Goal: Transaction & Acquisition: Purchase product/service

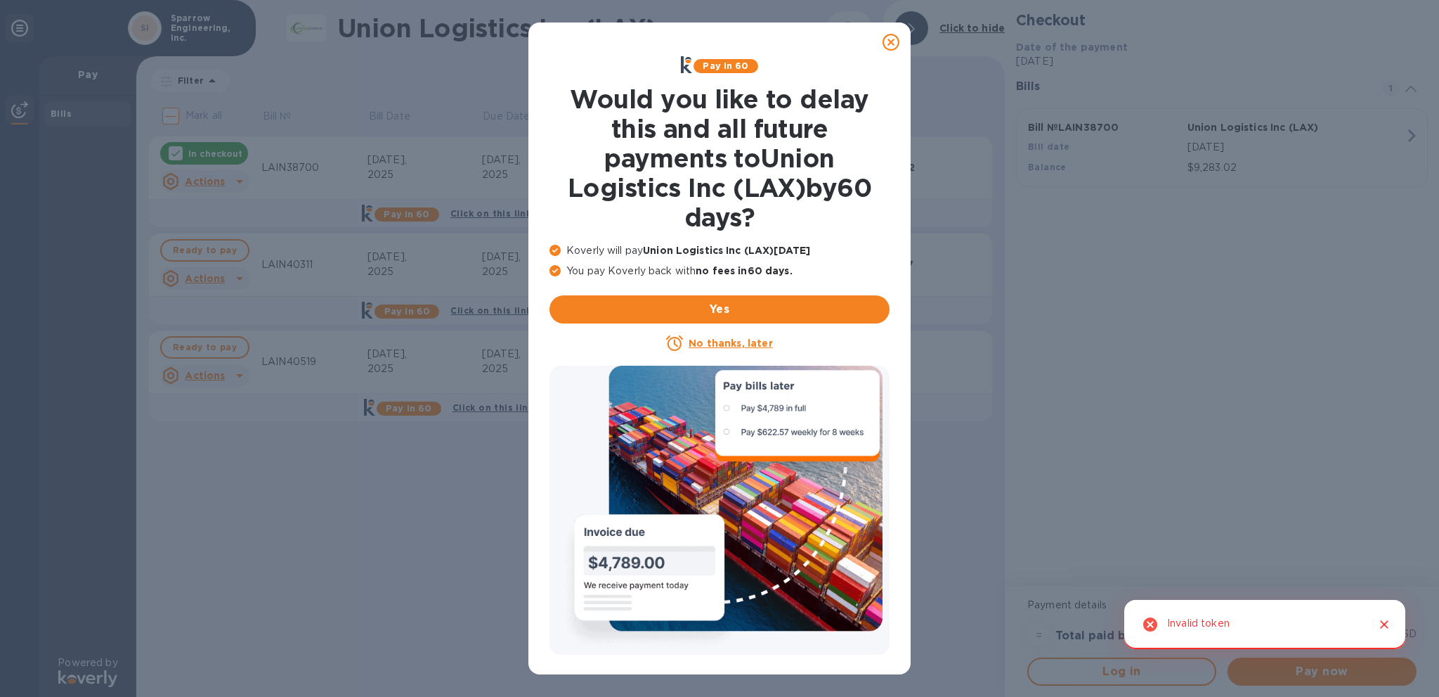
click at [892, 42] on icon at bounding box center [891, 42] width 17 height 17
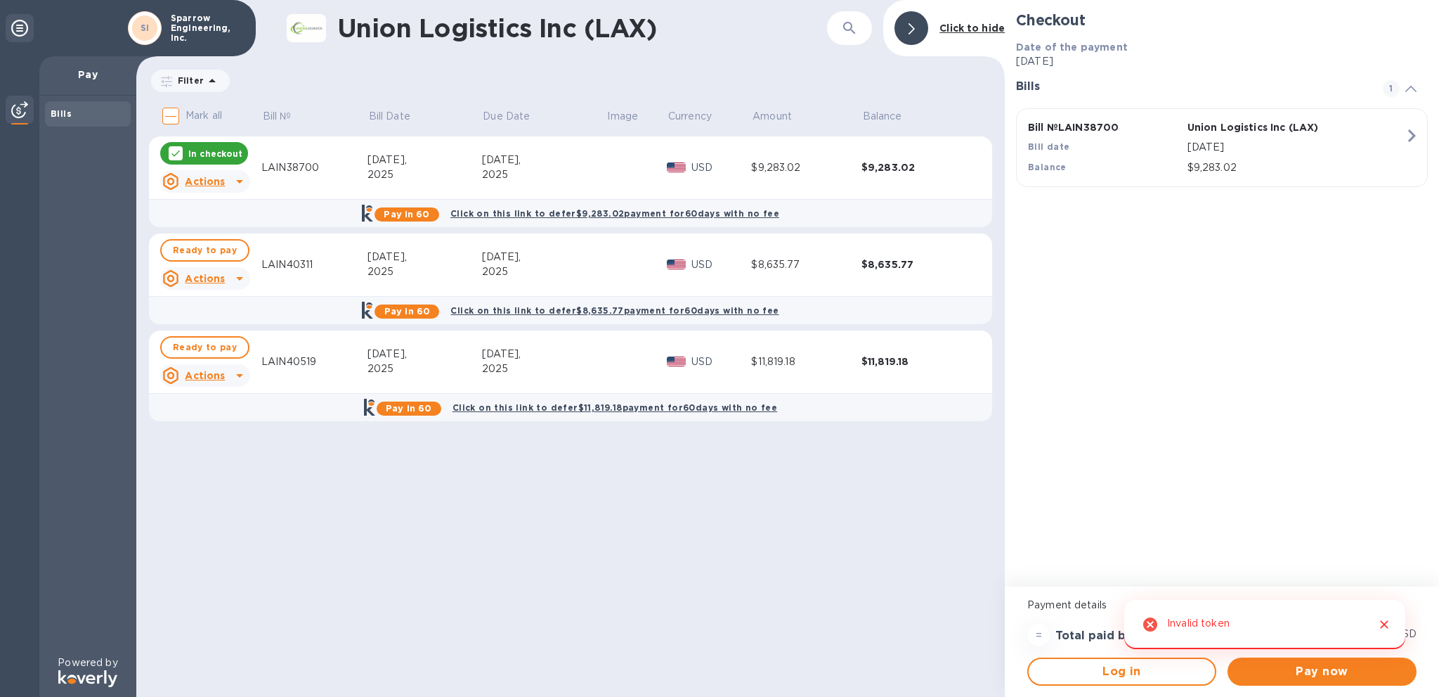
click at [1385, 630] on icon "Close" at bounding box center [1385, 624] width 14 height 14
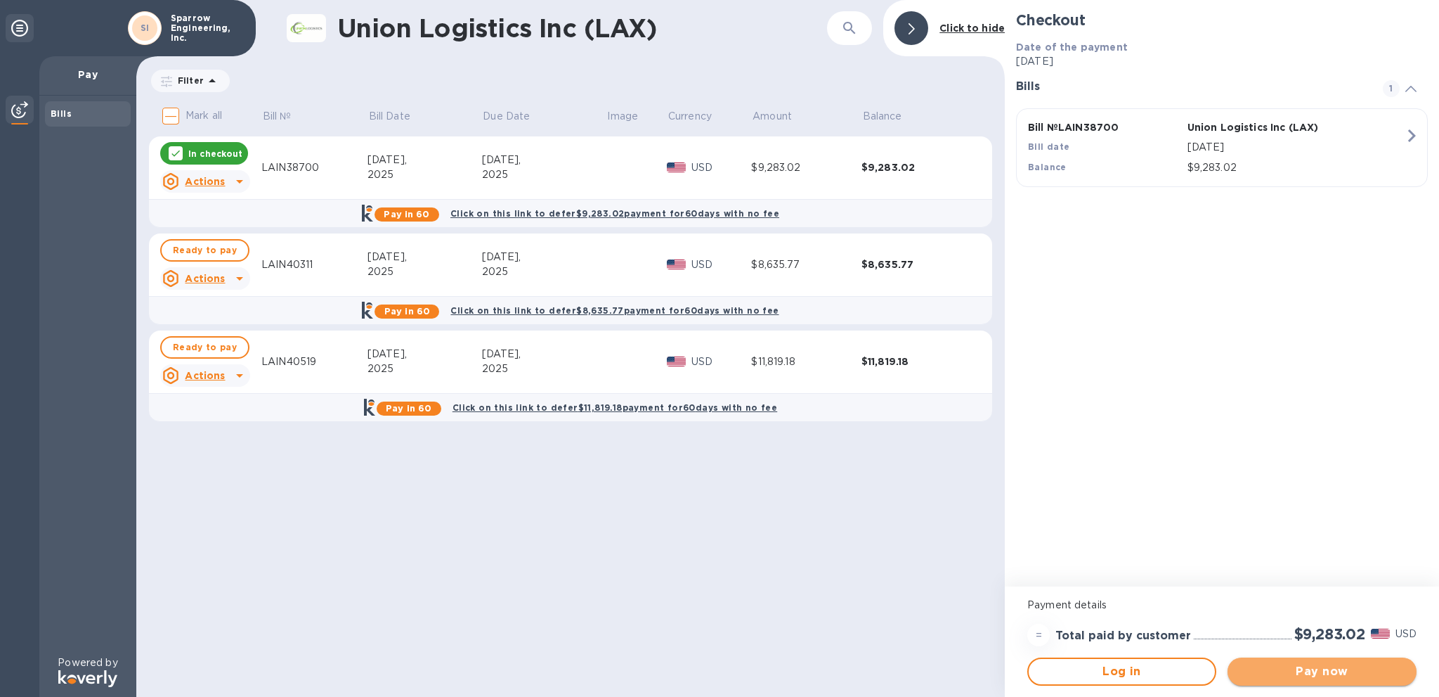
click at [1345, 675] on span "Pay now" at bounding box center [1322, 671] width 167 height 17
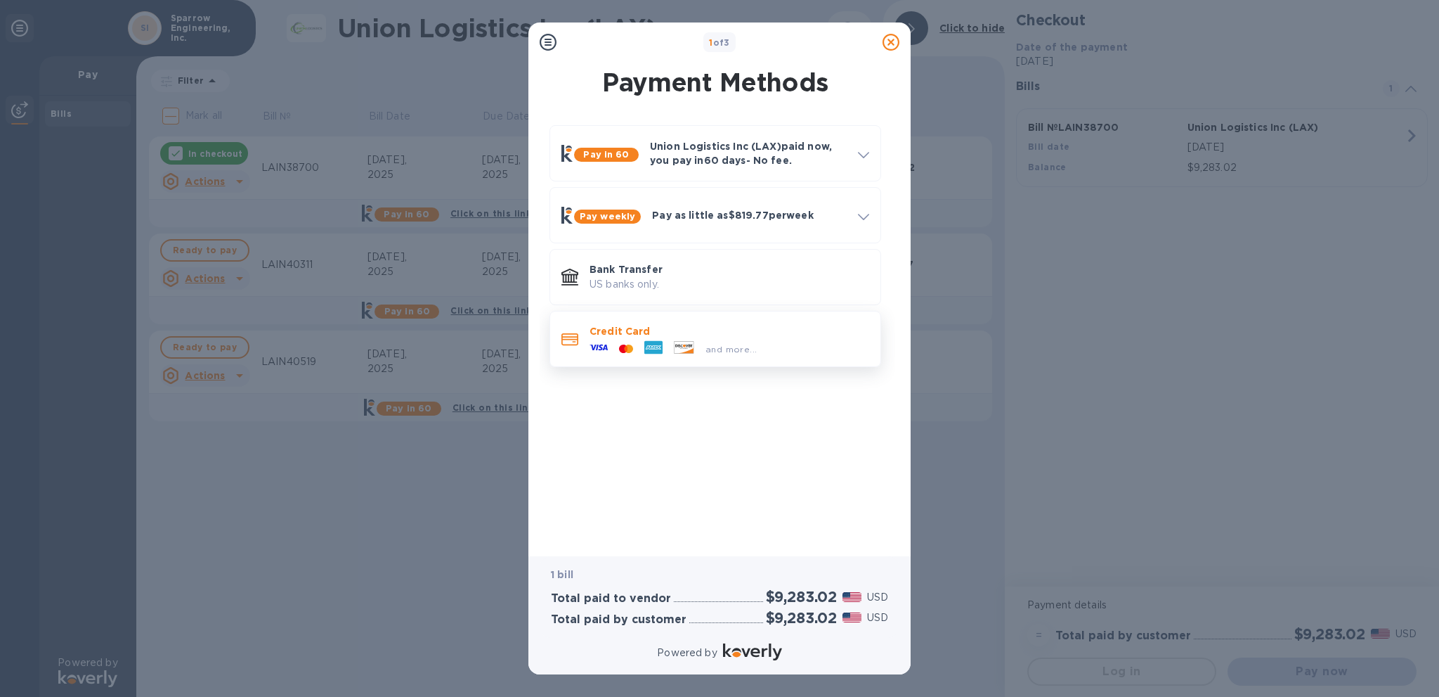
click at [727, 329] on p "Credit Card" at bounding box center [730, 331] width 280 height 14
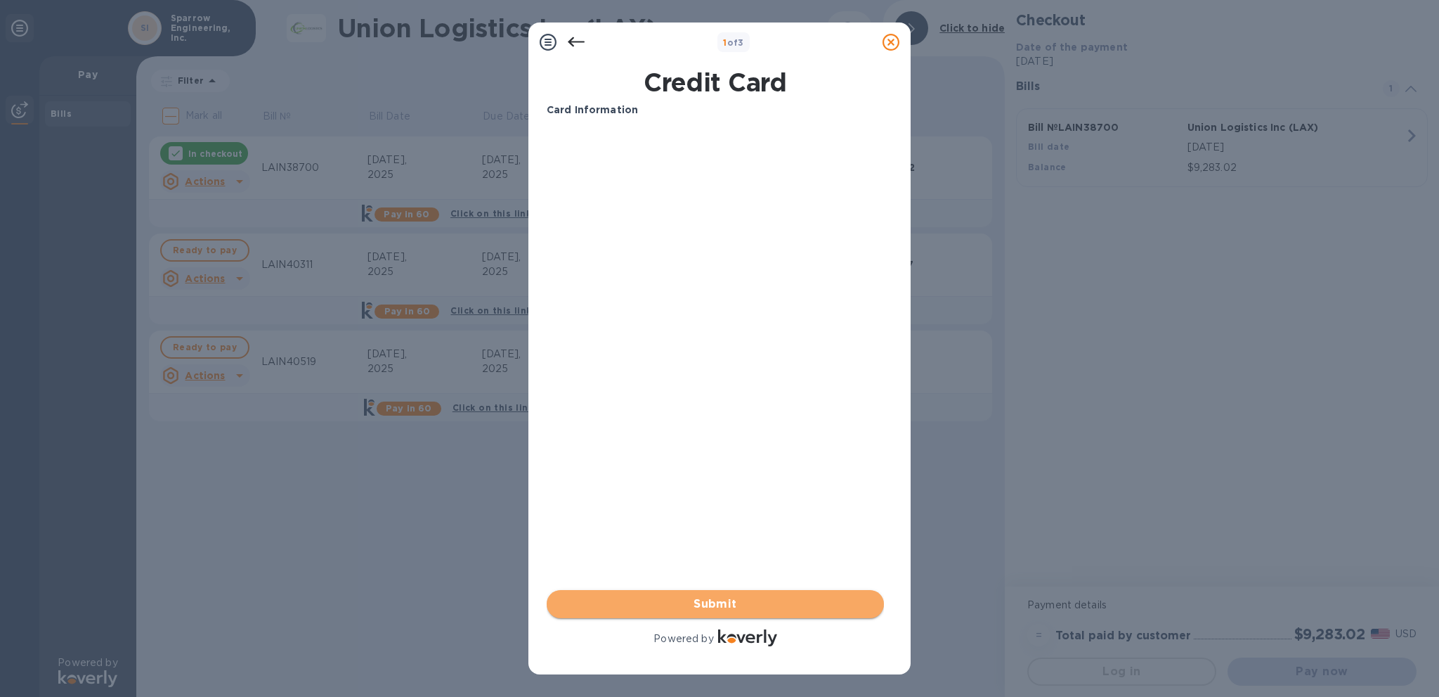
click at [760, 609] on span "Submit" at bounding box center [715, 603] width 315 height 17
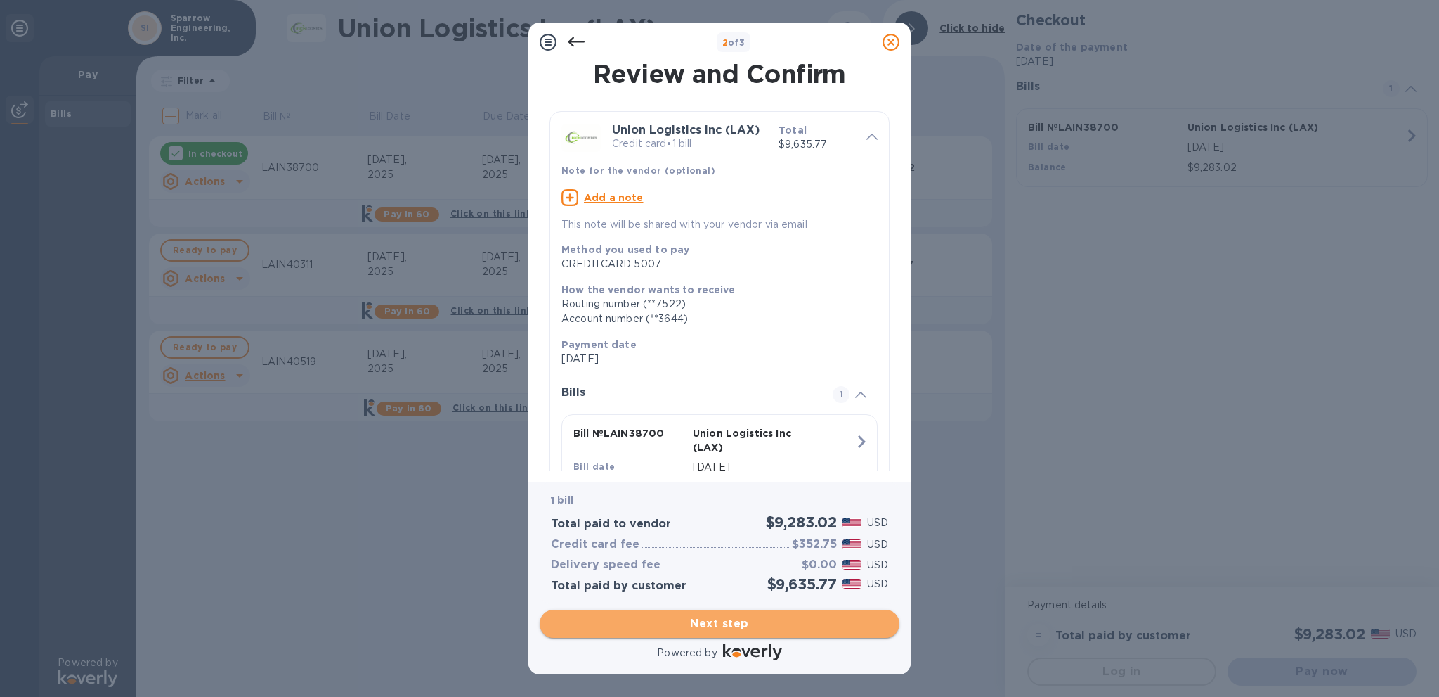
click at [775, 615] on span "Next step" at bounding box center [719, 623] width 337 height 17
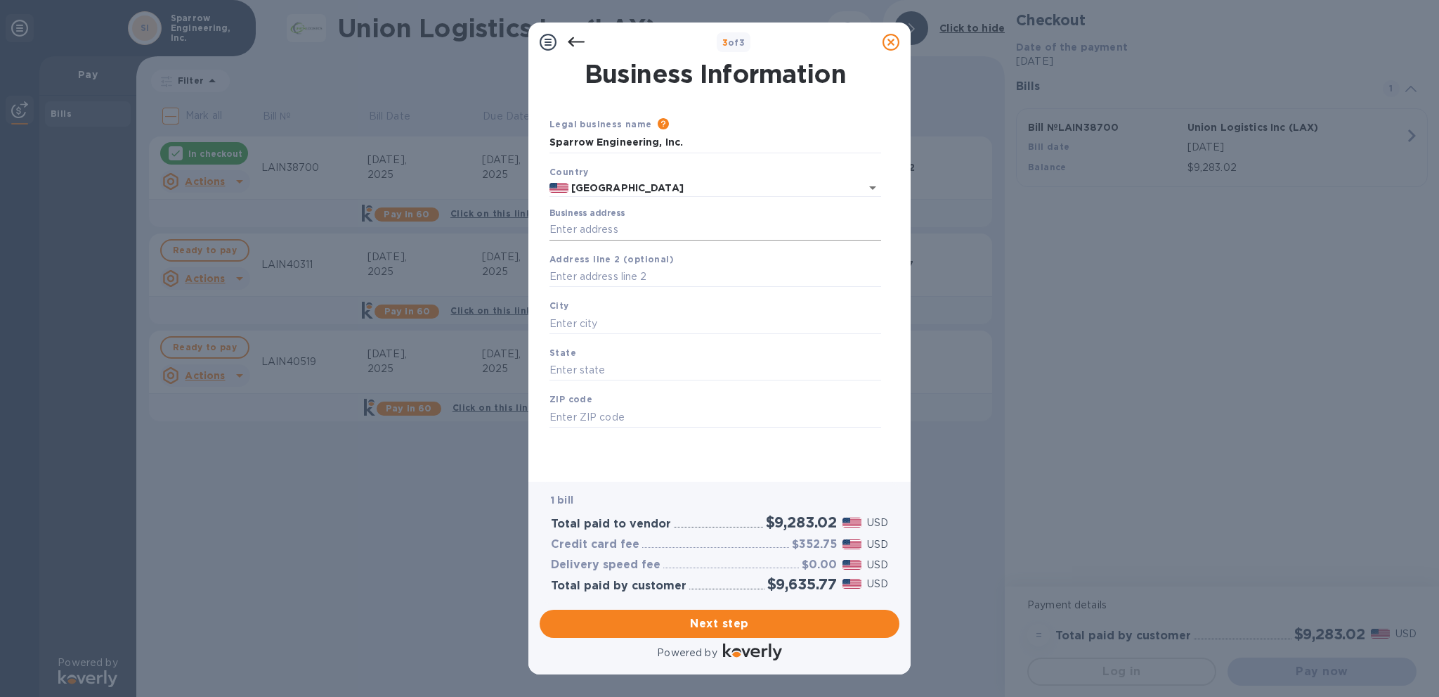
click at [651, 219] on input "Business address" at bounding box center [716, 229] width 332 height 21
click at [661, 138] on input "Sparrow Engineering, Inc." at bounding box center [716, 142] width 332 height 21
type input "Maddoxx Defense, Inc."
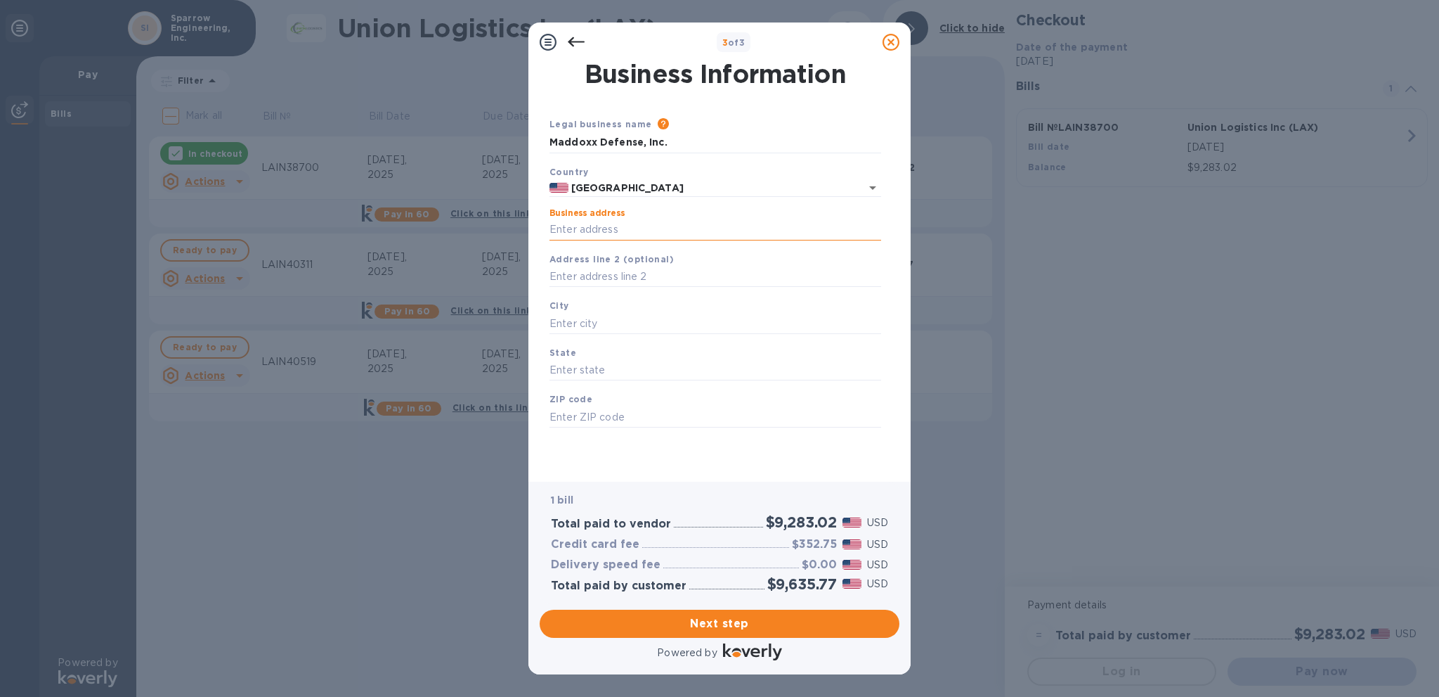
click at [622, 227] on input "Business address" at bounding box center [716, 229] width 332 height 21
type input "[STREET_ADDRESS]"
type input "[US_STATE]"
type input "[STREET_ADDRESS]"
type input "Humacao"
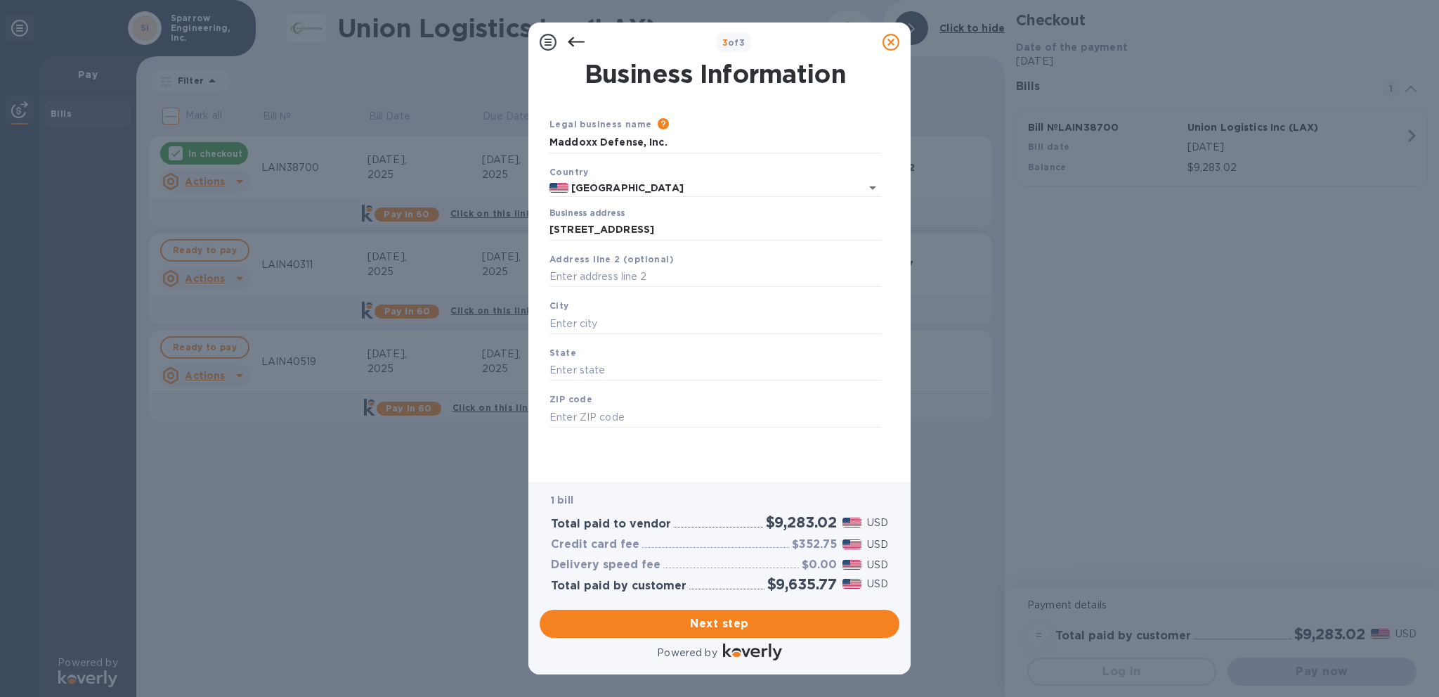
type input "Humacao"
type input "00791"
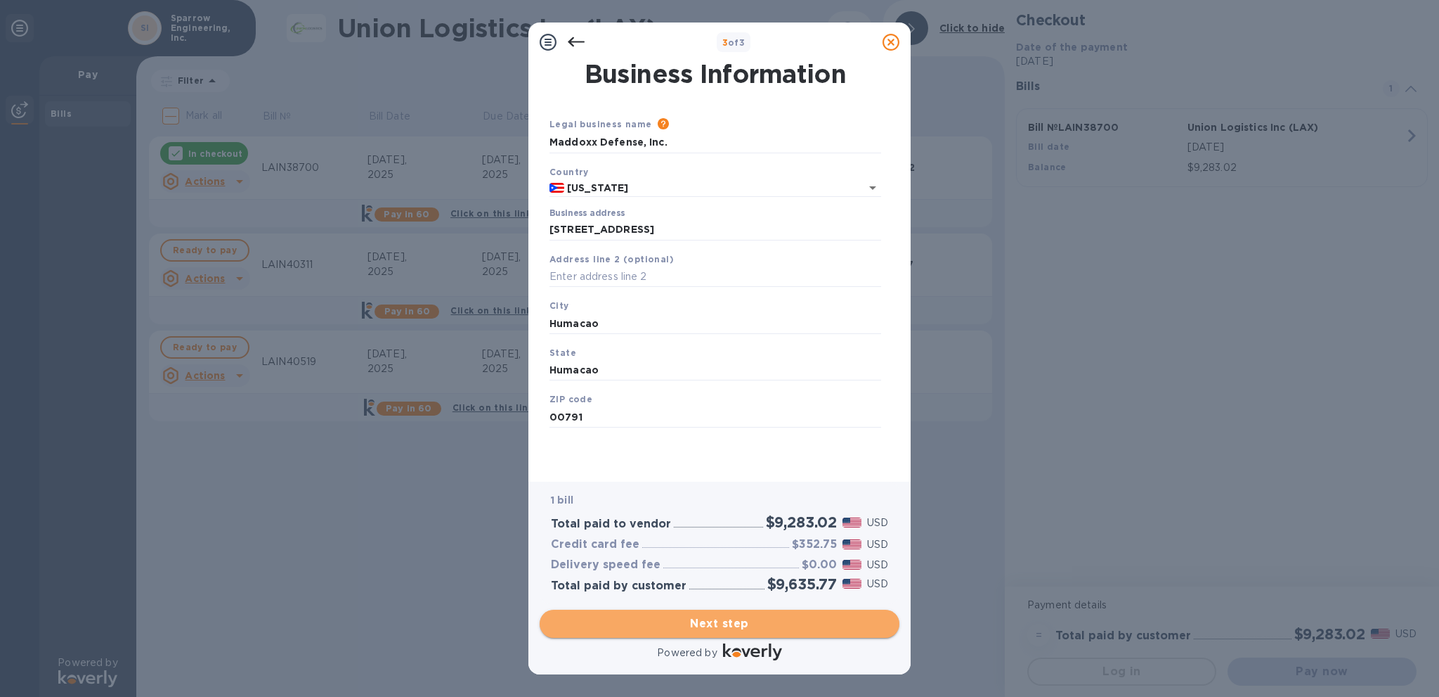
click at [744, 615] on span "Next step" at bounding box center [719, 623] width 337 height 17
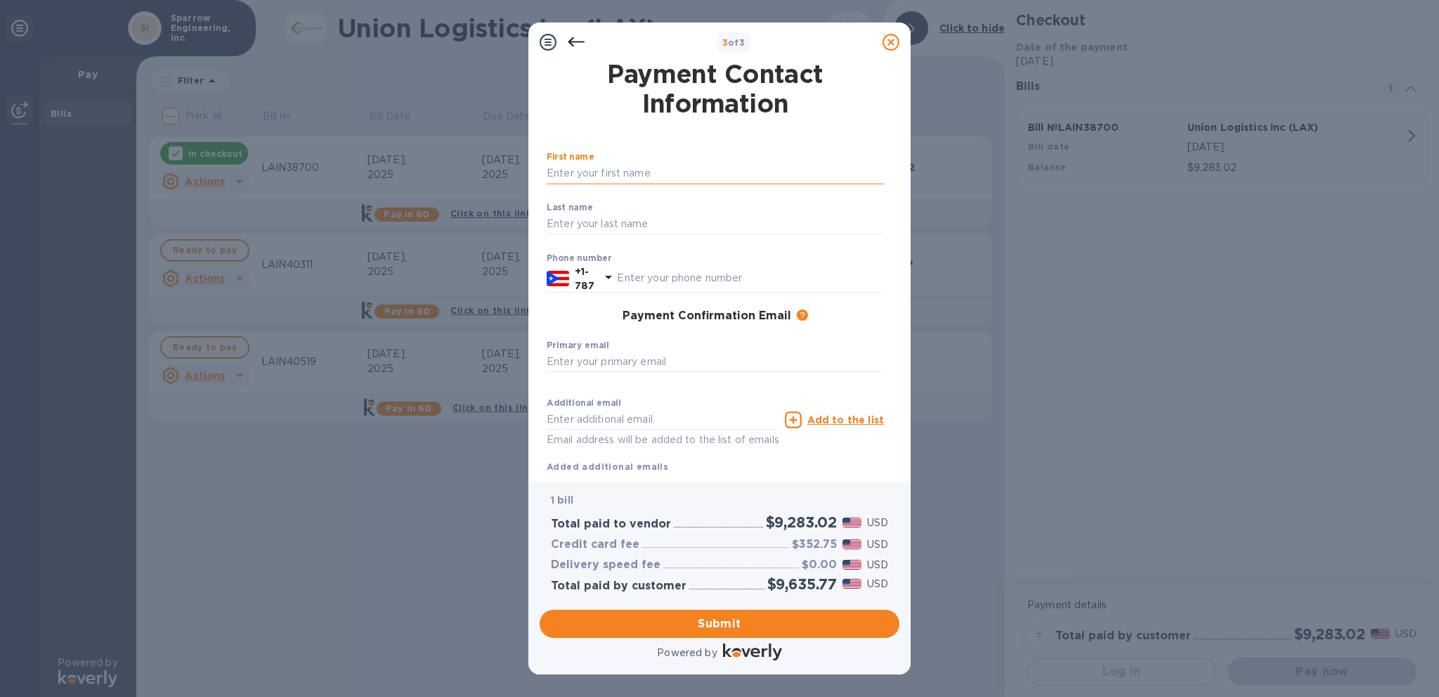
click at [582, 169] on input "text" at bounding box center [715, 173] width 337 height 21
type input "[PERSON_NAME]"
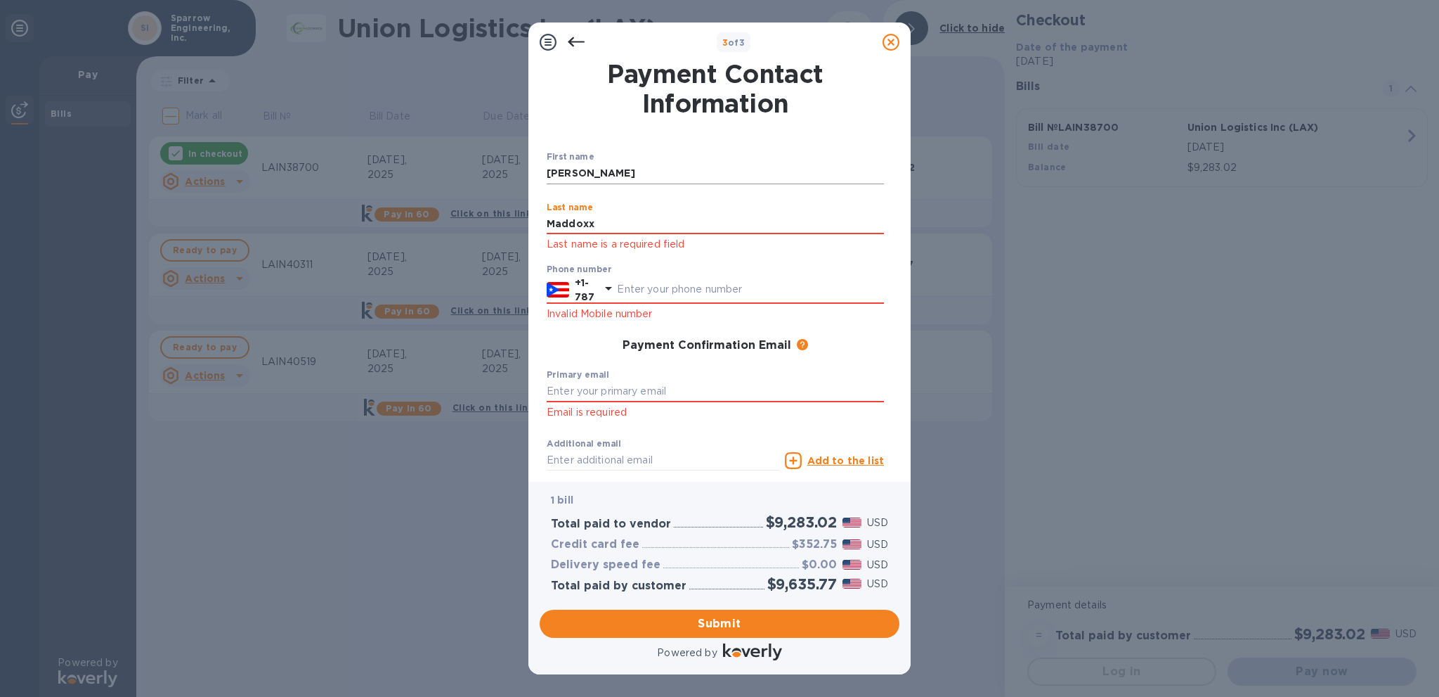
type input "Maddoxx"
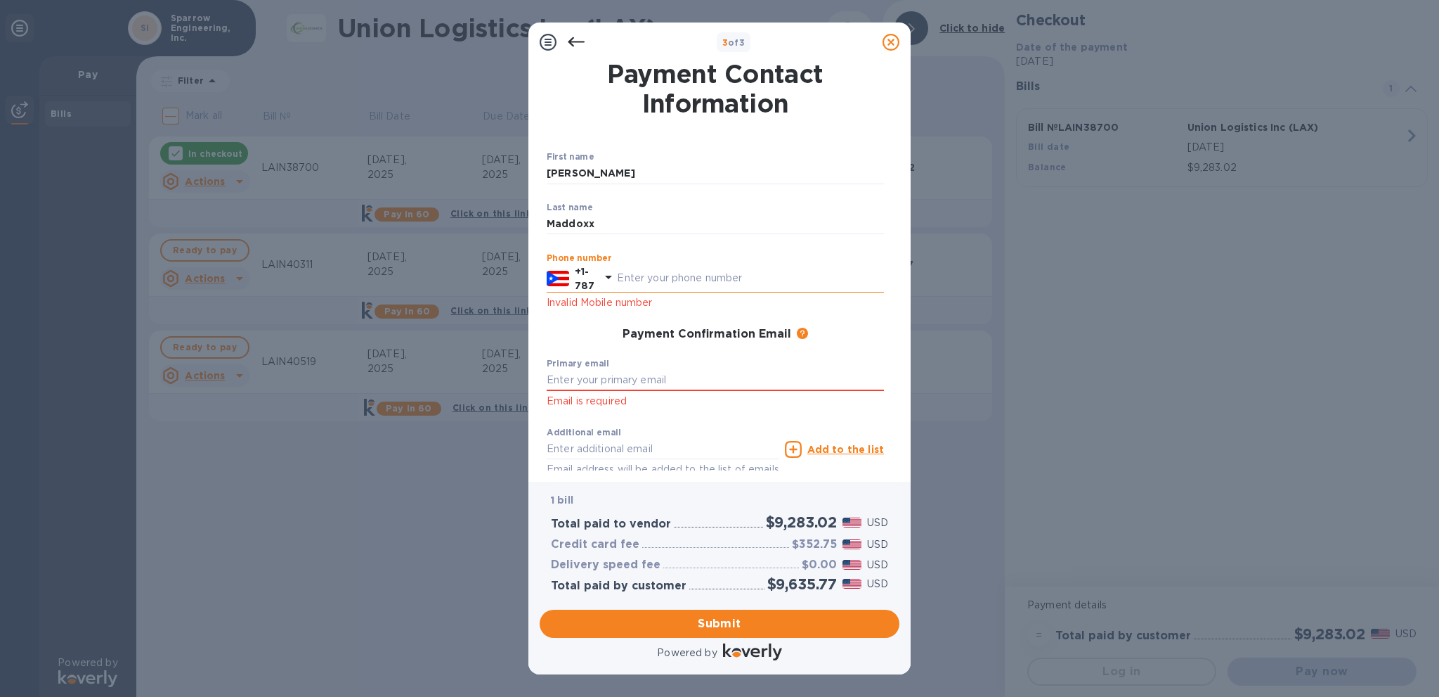
click at [616, 273] on icon at bounding box center [608, 276] width 17 height 17
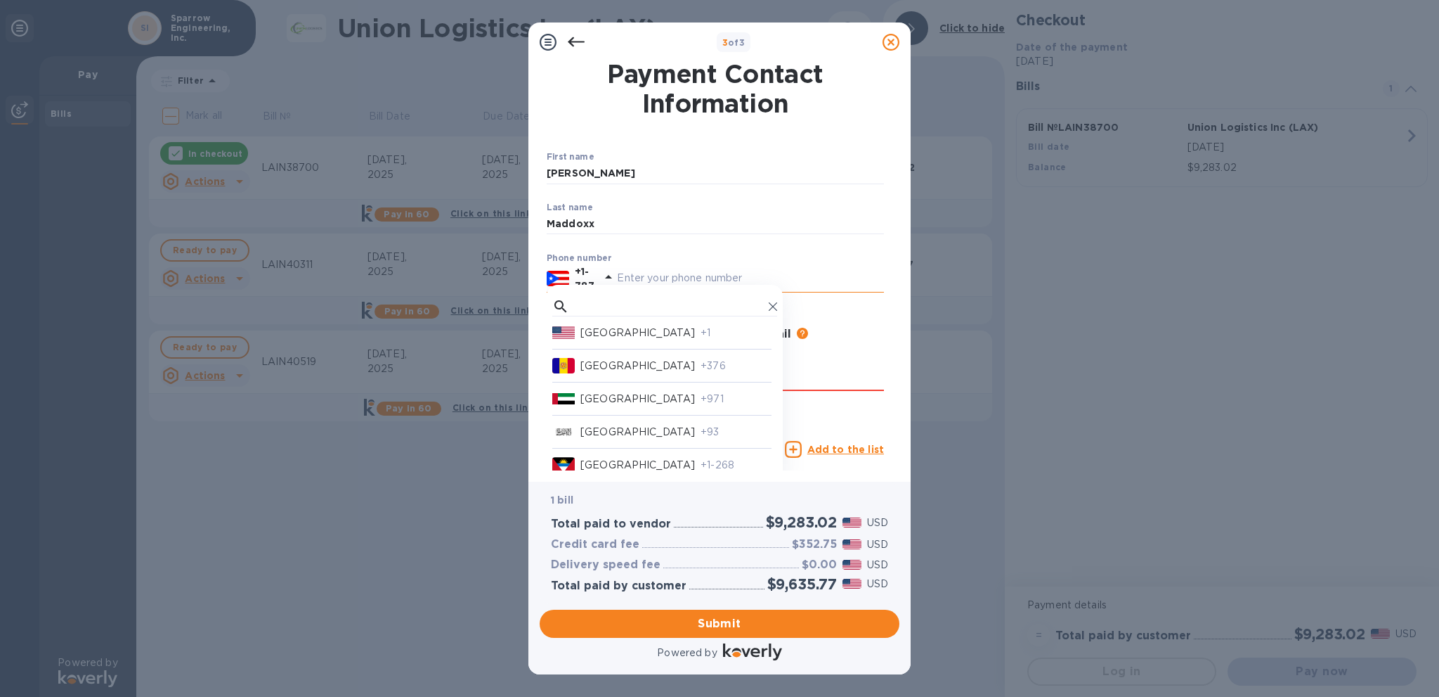
click at [615, 335] on p "[GEOGRAPHIC_DATA]" at bounding box center [638, 332] width 115 height 15
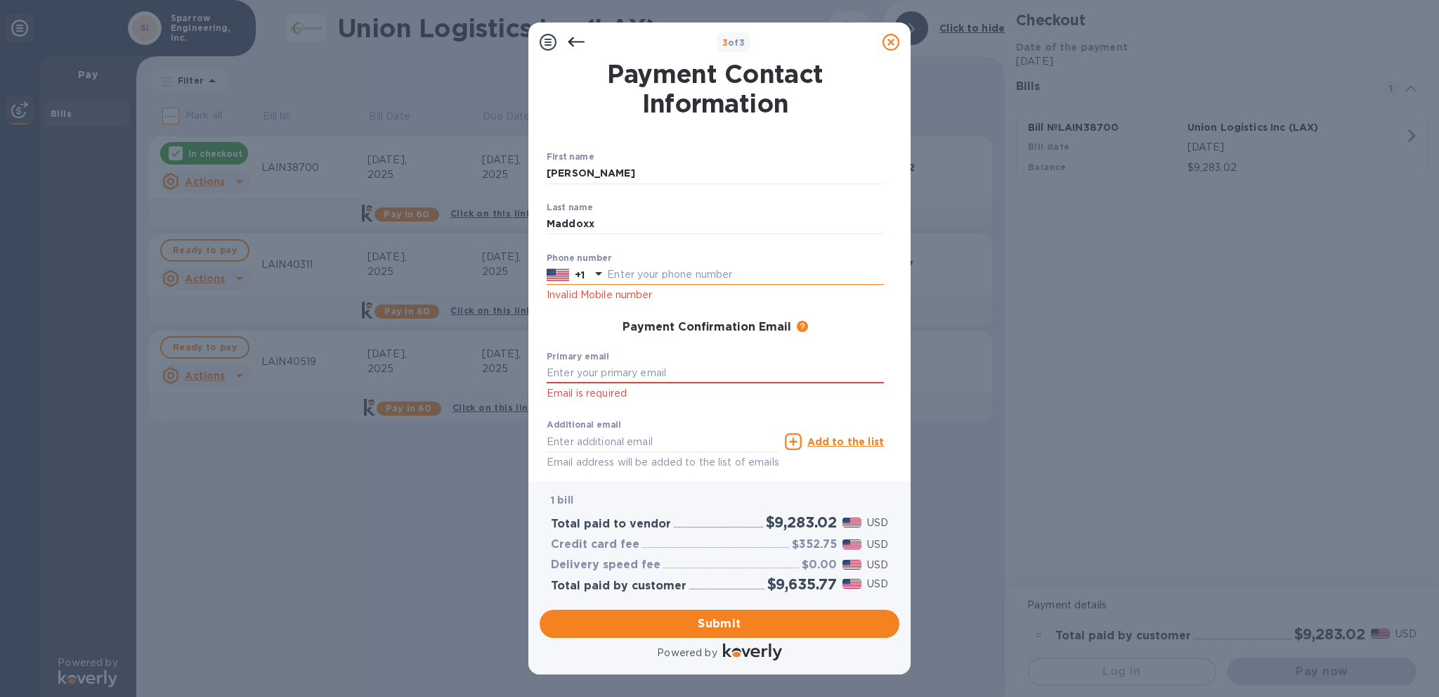
click at [659, 264] on input "text" at bounding box center [745, 274] width 277 height 21
click at [658, 373] on input "text" at bounding box center [715, 373] width 337 height 21
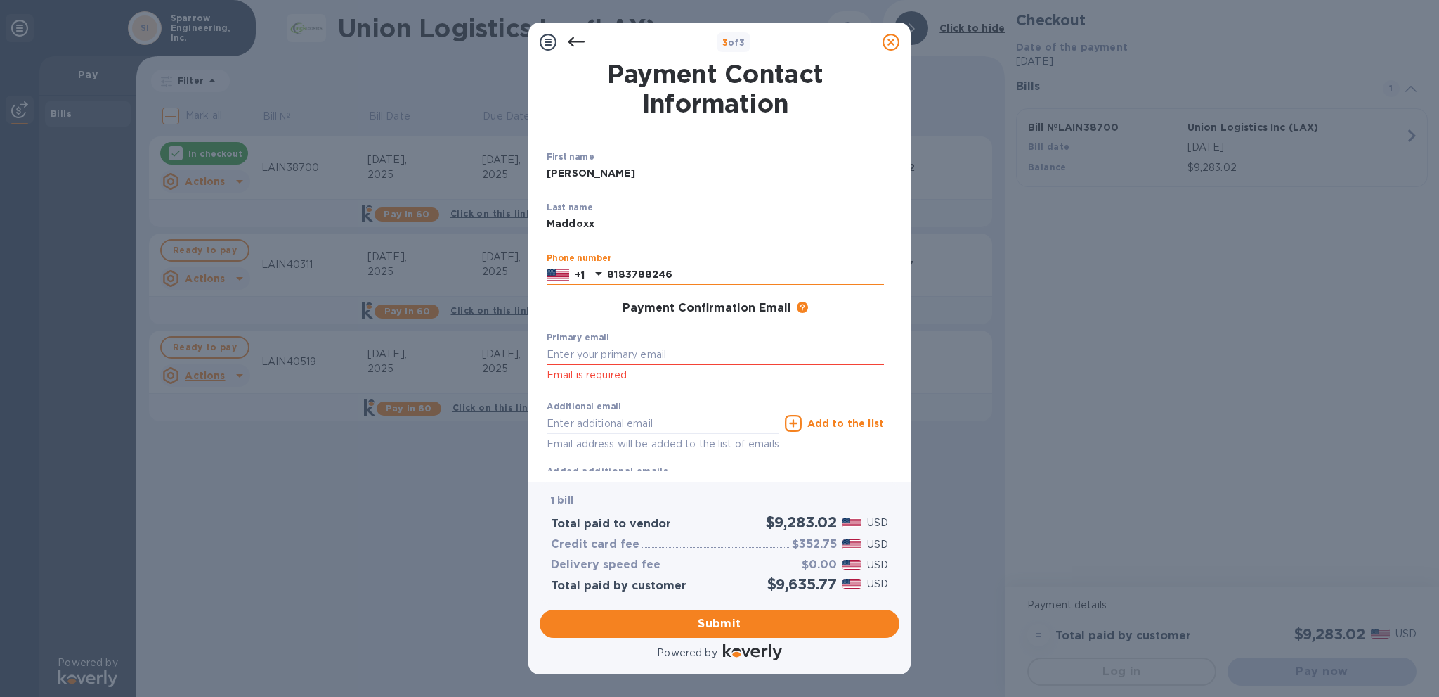
click at [621, 271] on input "8183788246" at bounding box center [745, 274] width 277 height 21
click at [678, 275] on input "8183788246" at bounding box center [745, 274] width 277 height 21
type input "8183788246"
type input "j"
type input "[PERSON_NAME][EMAIL_ADDRESS][DOMAIN_NAME]"
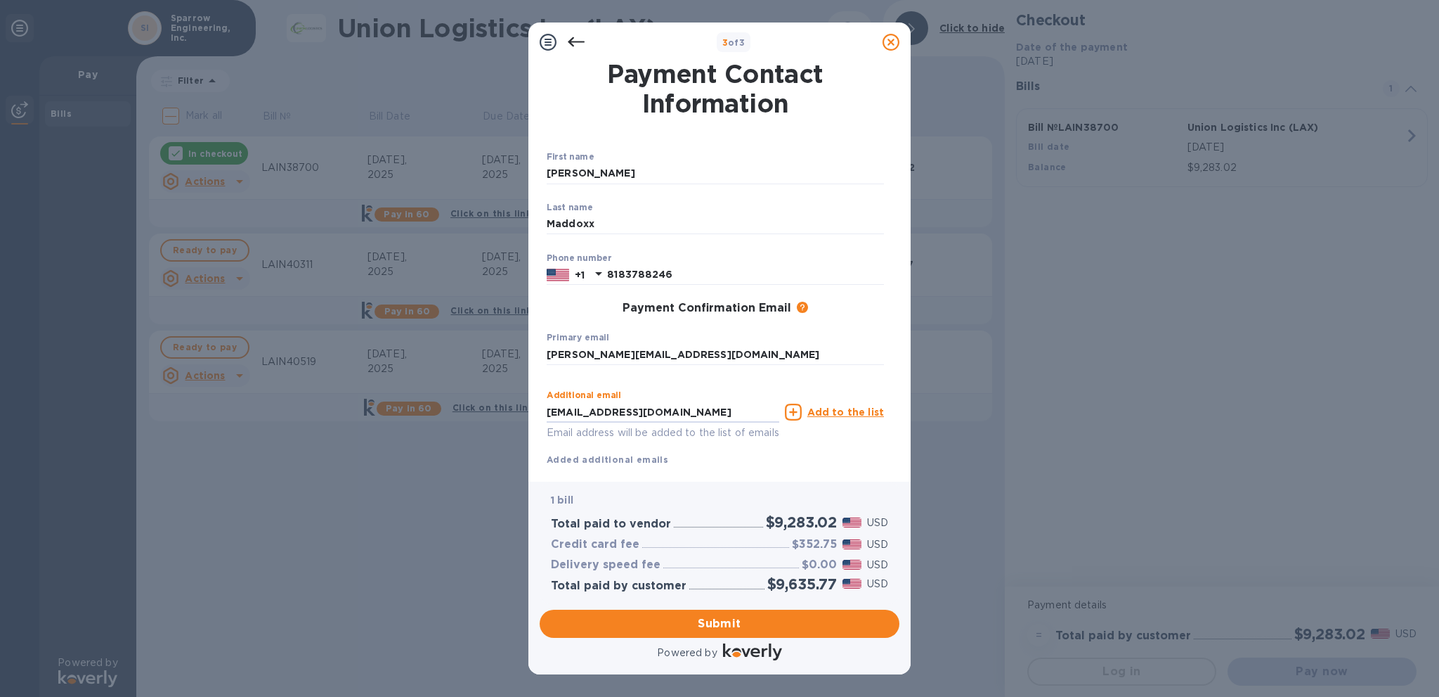
type input "[EMAIL_ADDRESS][DOMAIN_NAME]"
click at [797, 408] on icon at bounding box center [793, 411] width 17 height 17
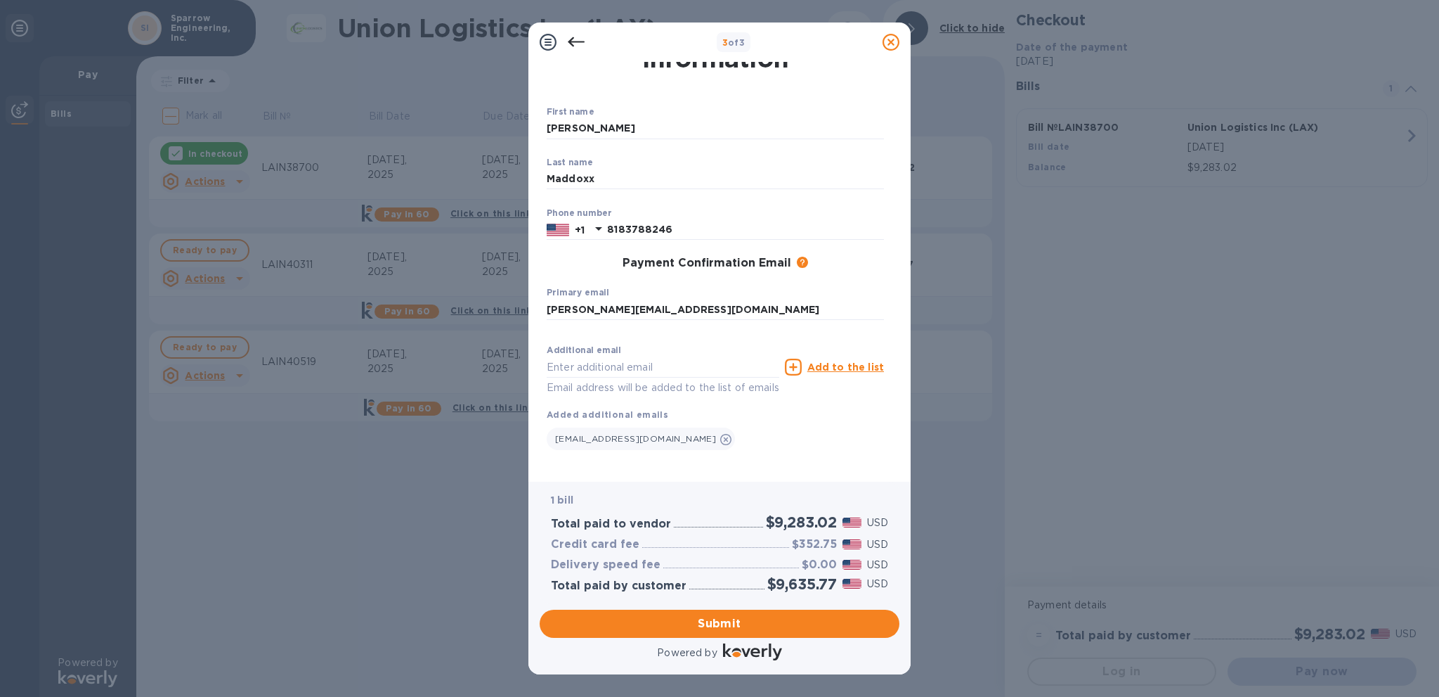
scroll to position [46, 0]
click at [685, 365] on input "text" at bounding box center [663, 365] width 233 height 21
type input "[PERSON_NAME][EMAIL_ADDRESS][DOMAIN_NAME]"
click at [794, 365] on icon at bounding box center [793, 365] width 17 height 17
click at [685, 358] on input "text" at bounding box center [663, 365] width 233 height 21
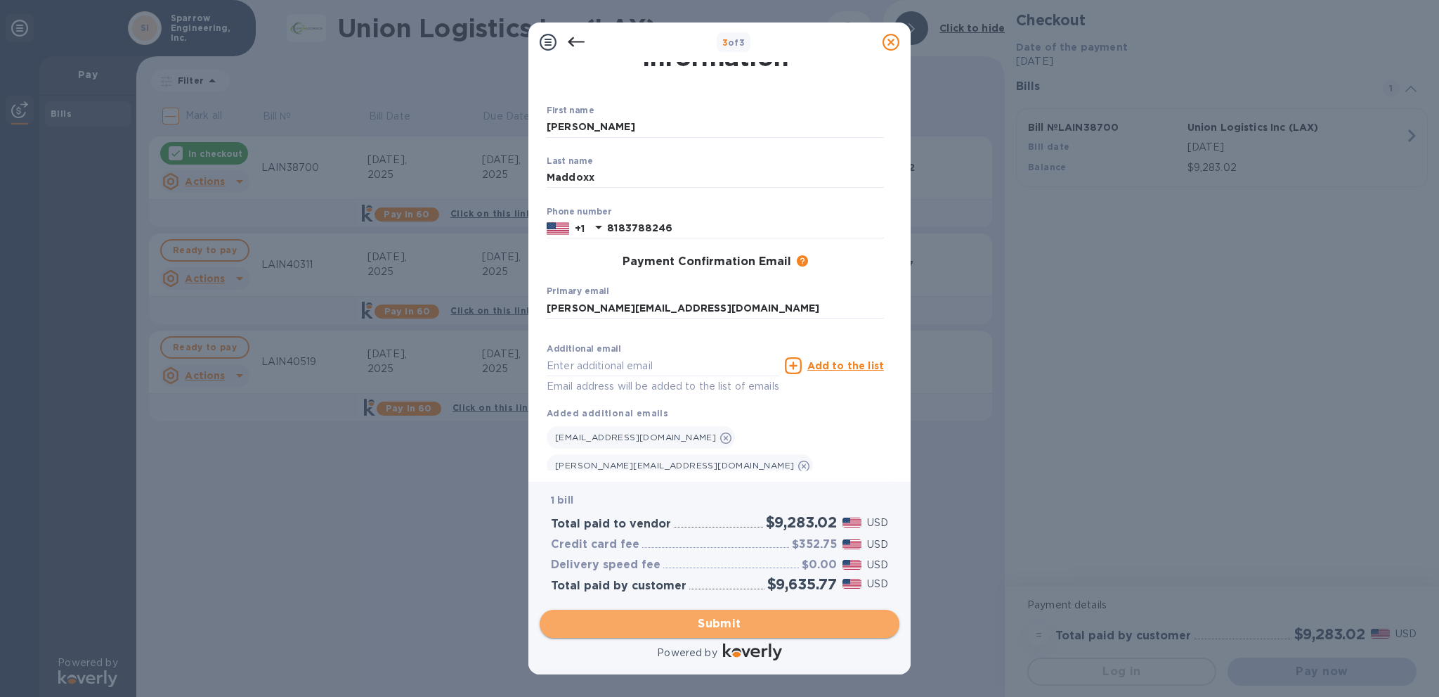
click at [717, 612] on button "Submit" at bounding box center [720, 623] width 360 height 28
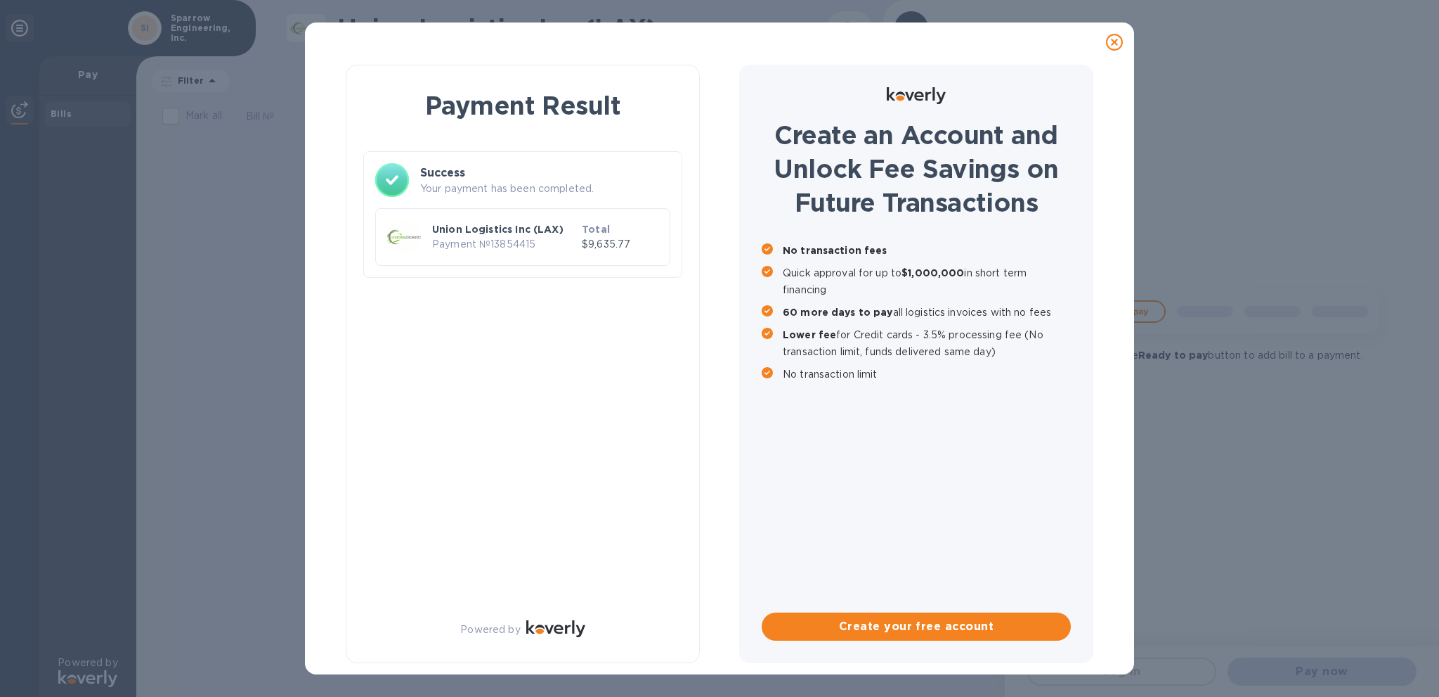
scroll to position [0, 0]
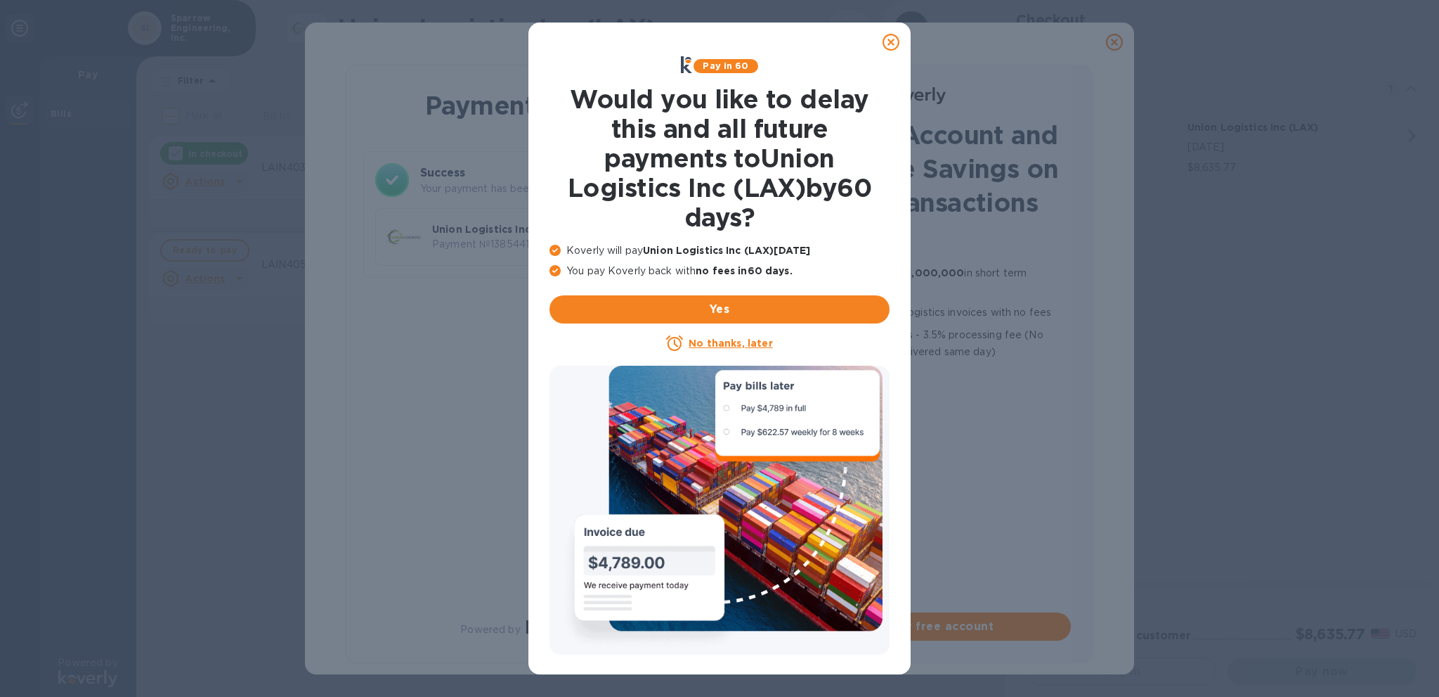
click at [891, 40] on icon at bounding box center [891, 42] width 17 height 17
